Goal: Task Accomplishment & Management: Complete application form

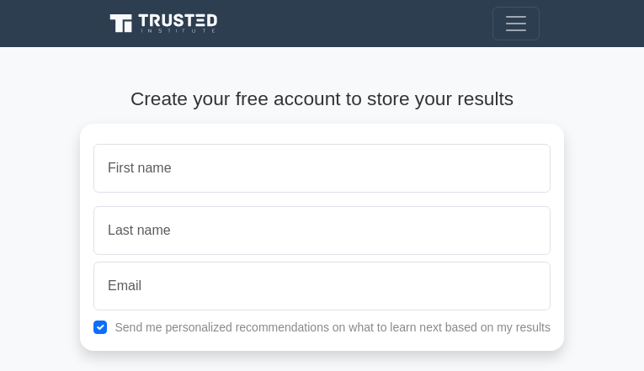
type input "lroNWtfeekhA"
type input "bGEMzHydFYfC"
type input "brandon.soto@arxada.com"
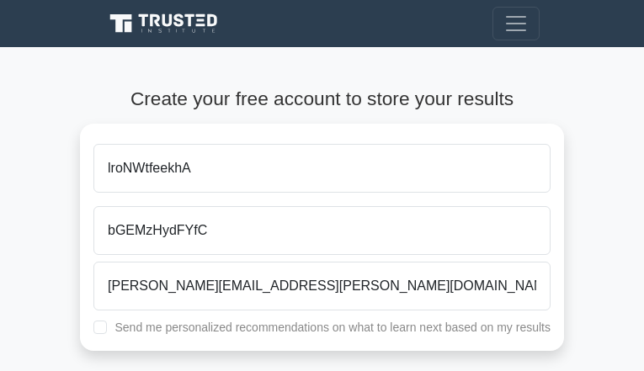
checkbox input "true"
